Goal: Understand process/instructions

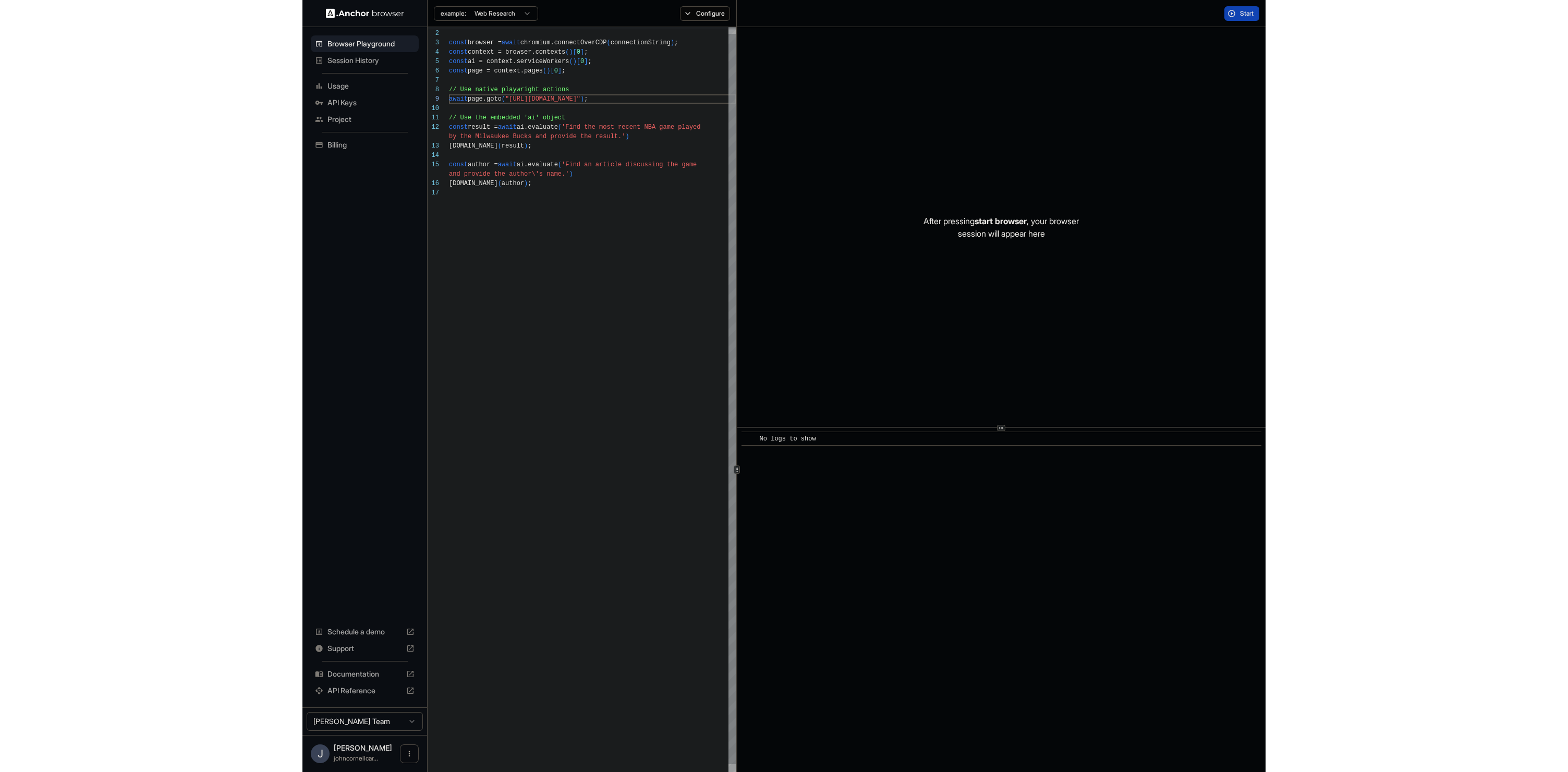
scroll to position [75, 0]
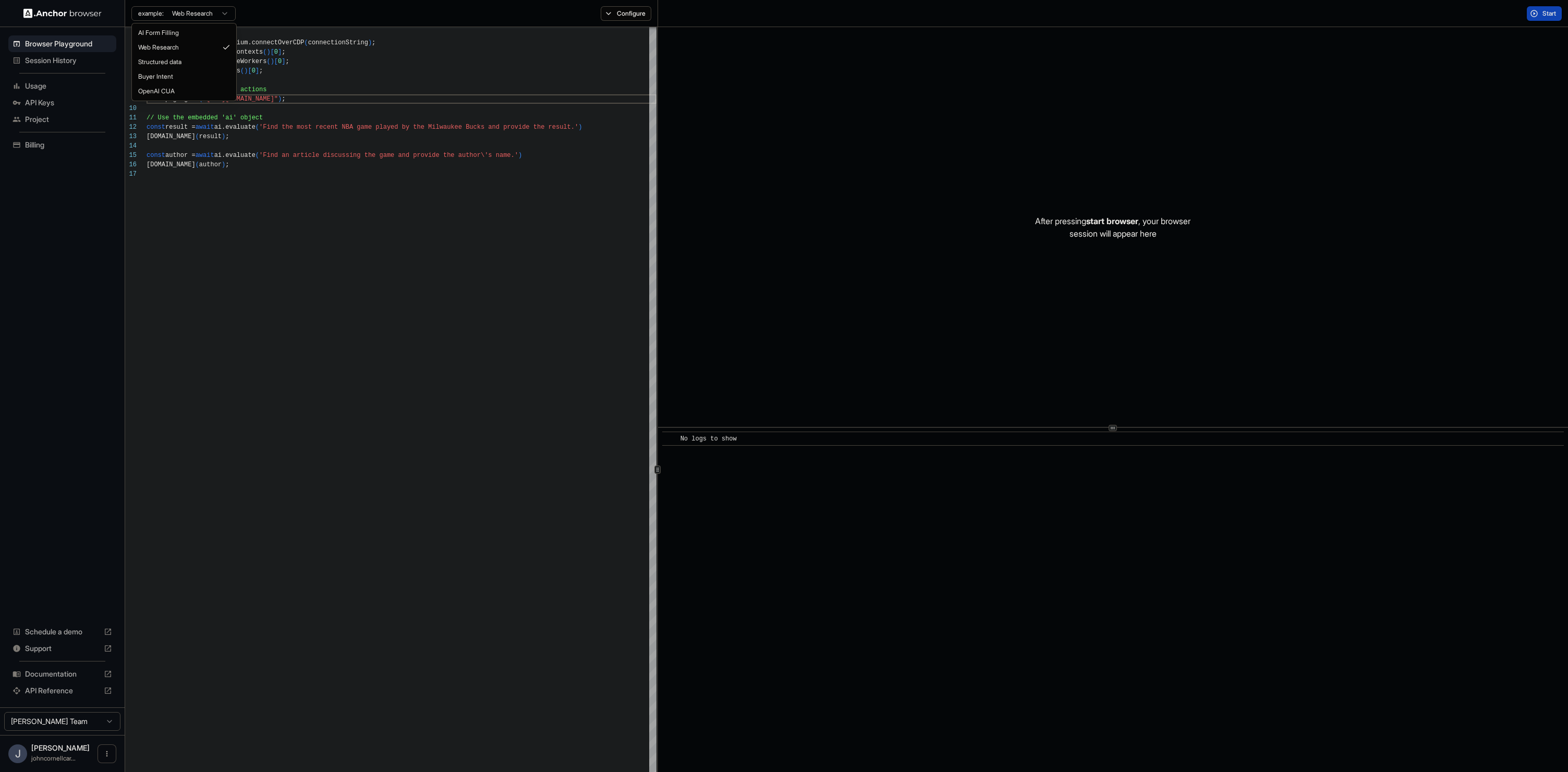
click at [227, 12] on html "Browser Playground Session History Usage API Keys Project Billing Schedule a de…" at bounding box center [784, 386] width 1568 height 772
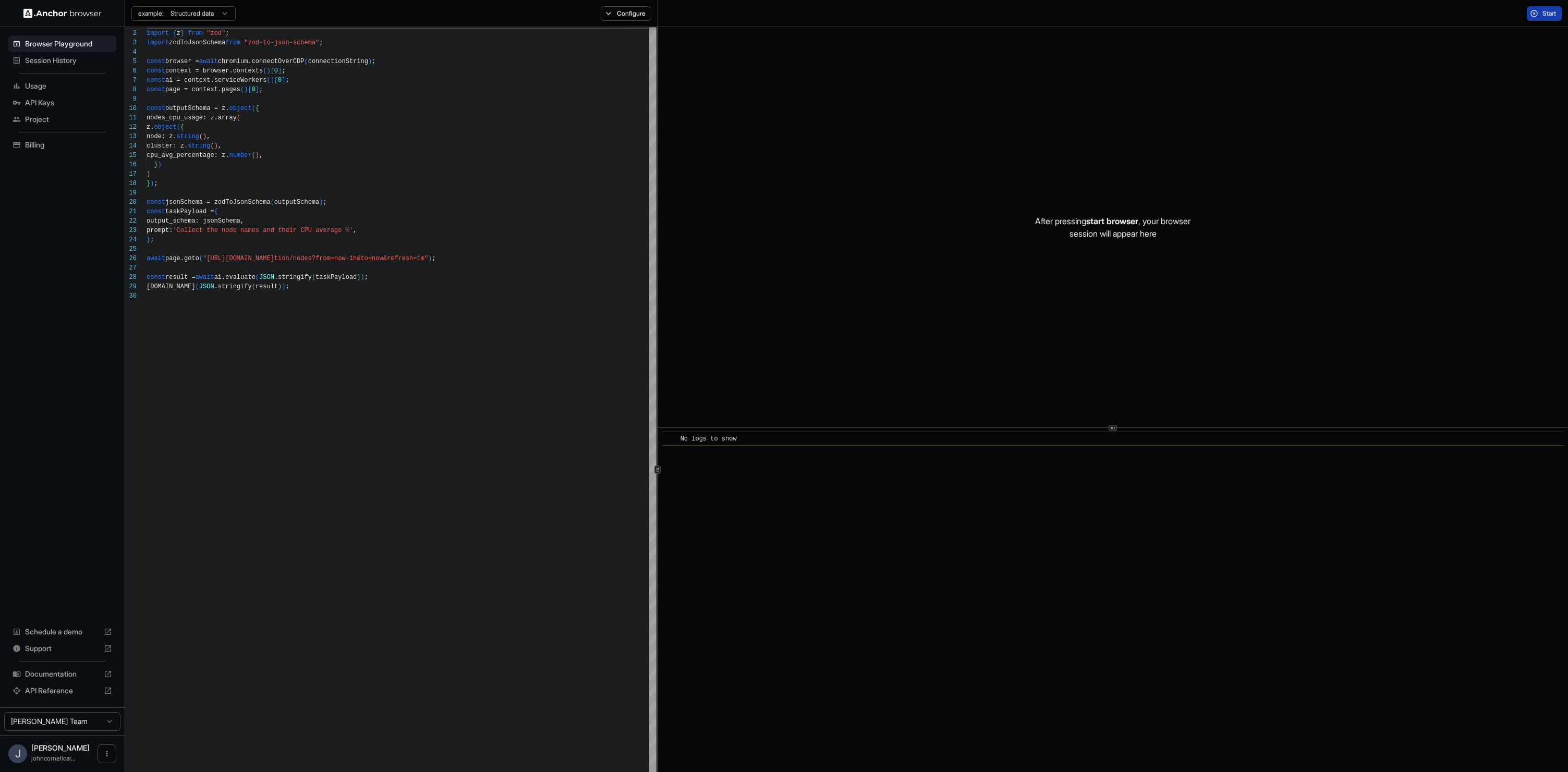
click at [963, 8] on button "Start" at bounding box center [1544, 13] width 35 height 14
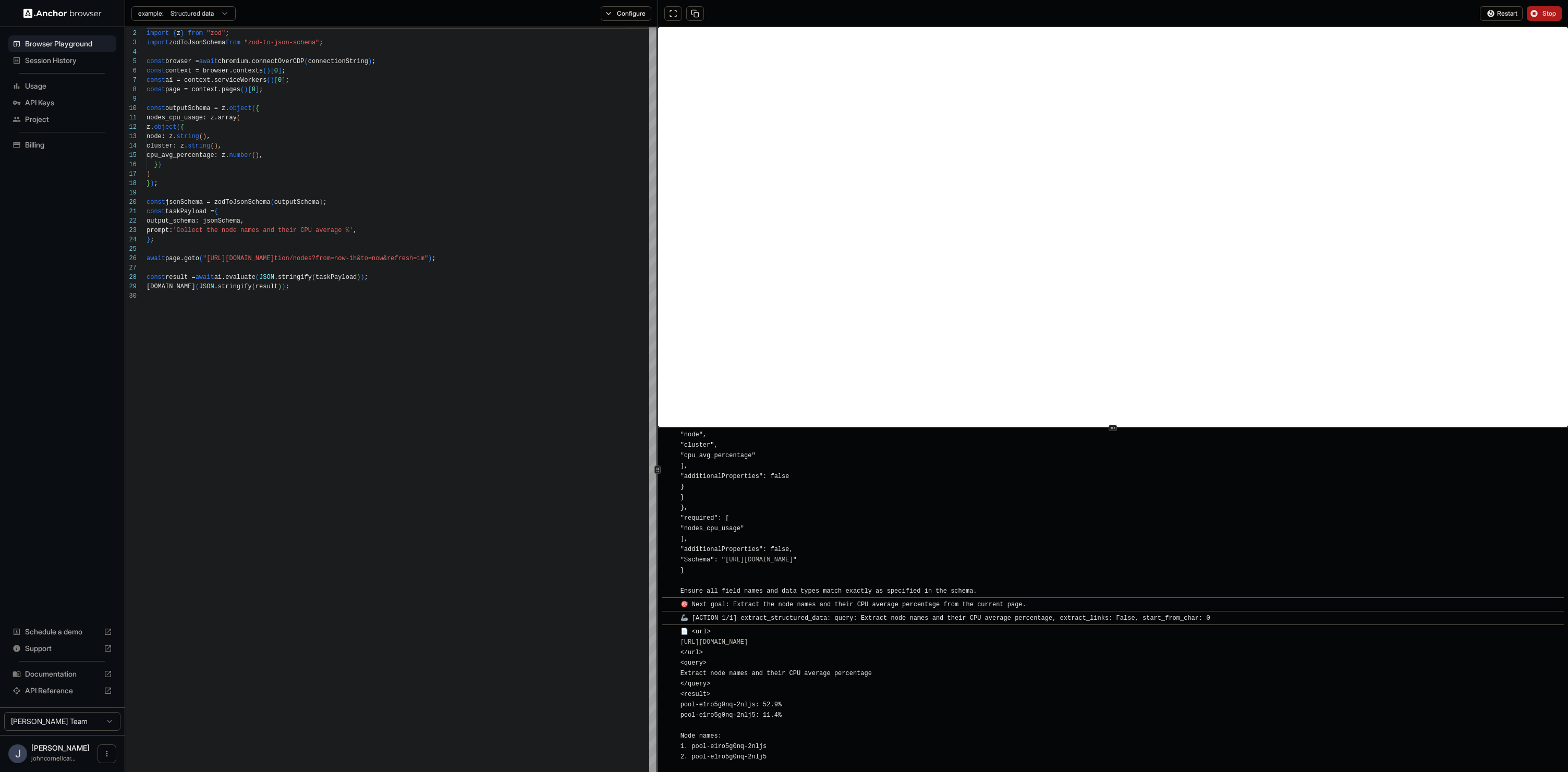
scroll to position [261, 0]
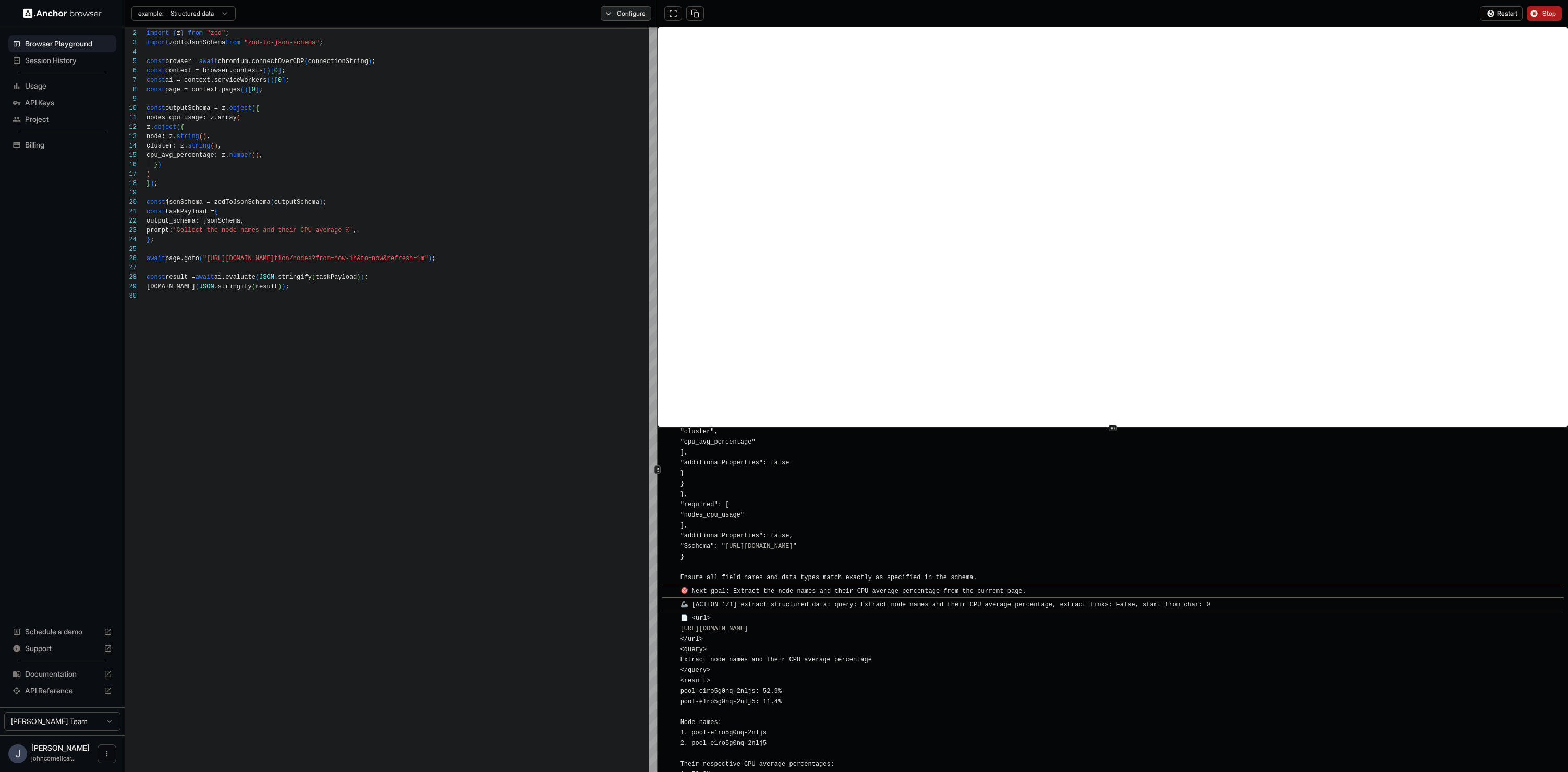
click at [638, 17] on button "Configure" at bounding box center [625, 13] width 50 height 14
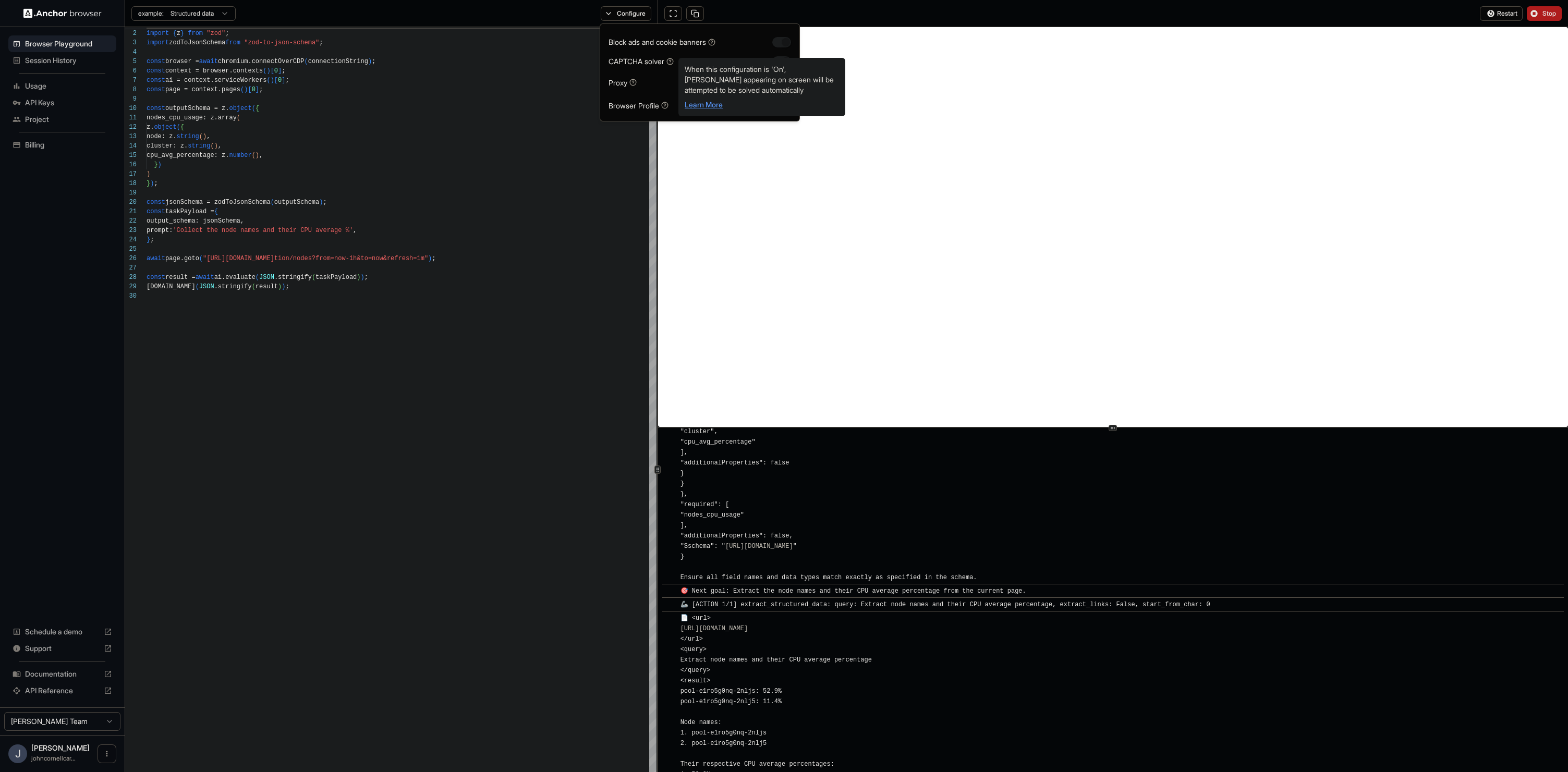
click at [704, 103] on link "Learn More" at bounding box center [703, 105] width 38 height 9
type textarea "**********"
click at [551, 188] on div "import { chromium } from 'playwright' ; import { z } from "zod" ; import zodToJ…" at bounding box center [401, 591] width 510 height 1144
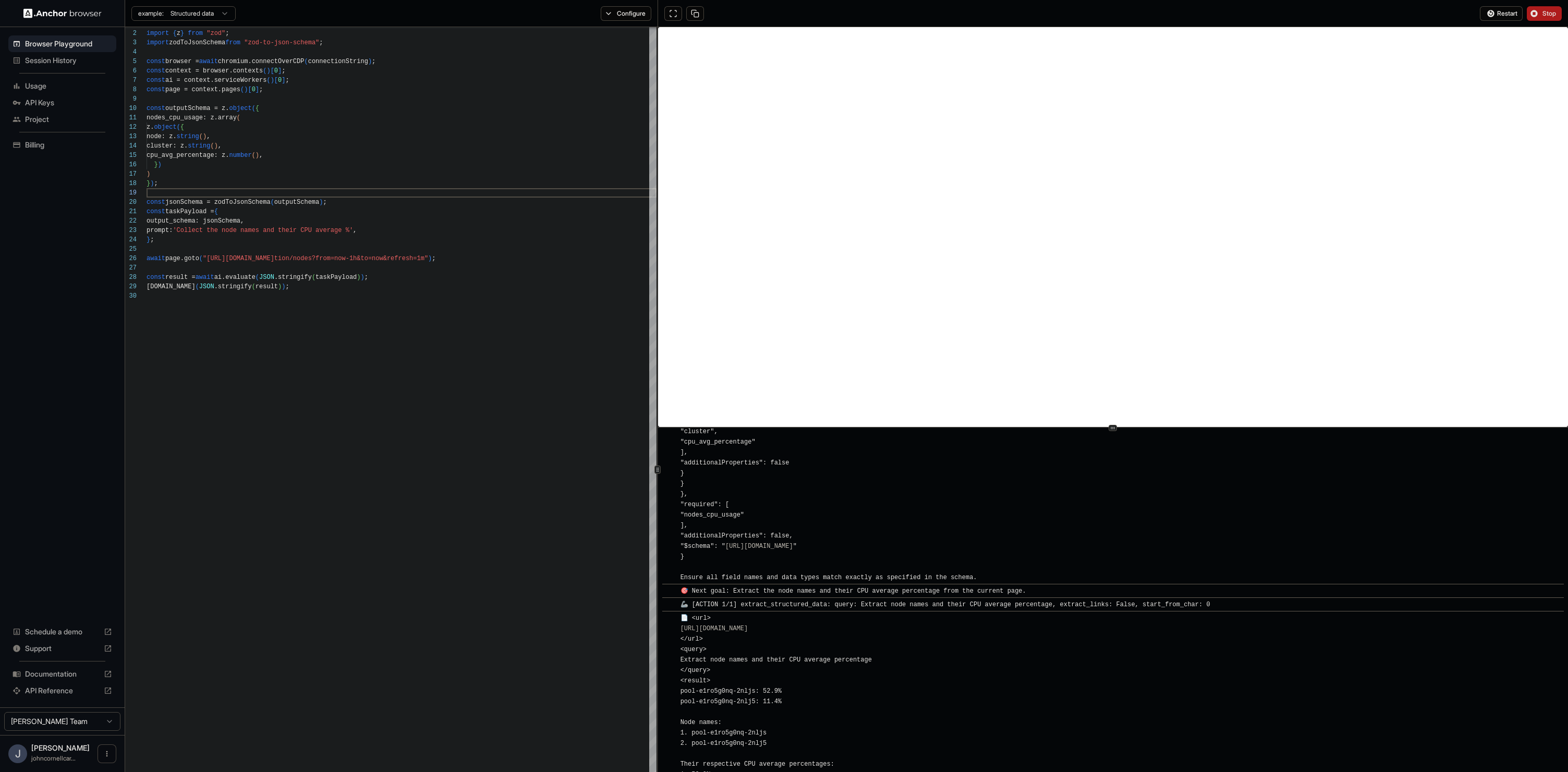
click at [47, 85] on span "Usage" at bounding box center [68, 86] width 87 height 11
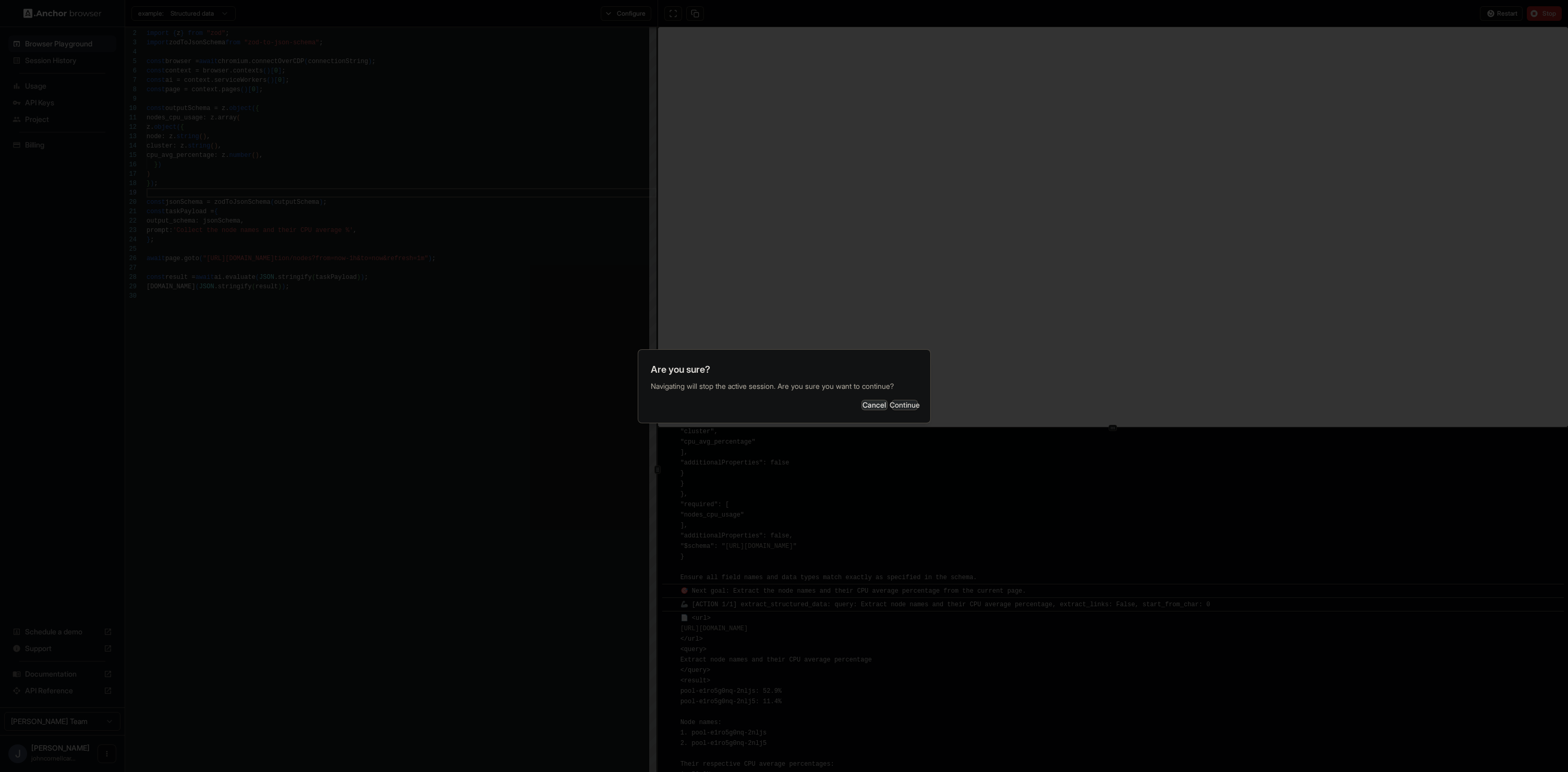
click at [902, 407] on button "Continue" at bounding box center [905, 405] width 26 height 11
